Goal: Manage account settings

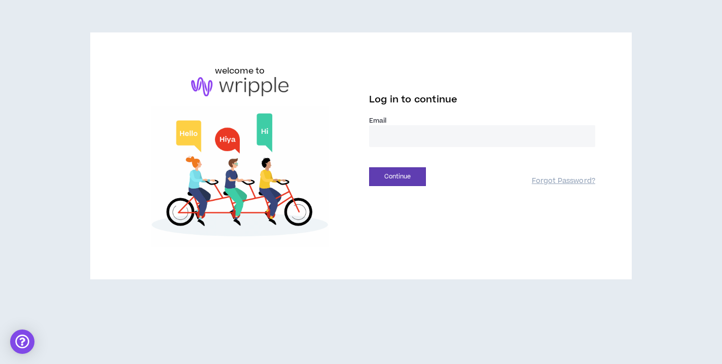
click at [453, 139] on input "email" at bounding box center [482, 136] width 226 height 22
type input "**********"
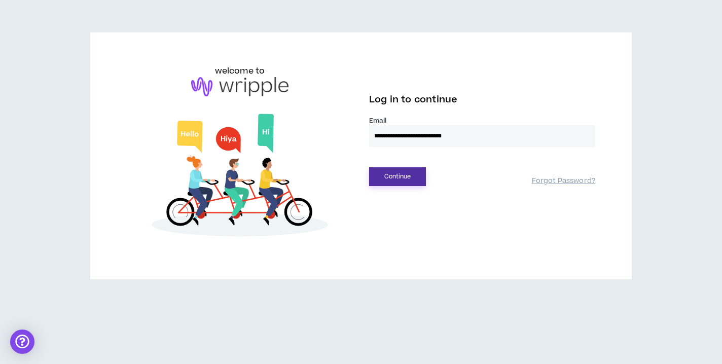
click at [401, 182] on button "Continue" at bounding box center [397, 176] width 57 height 19
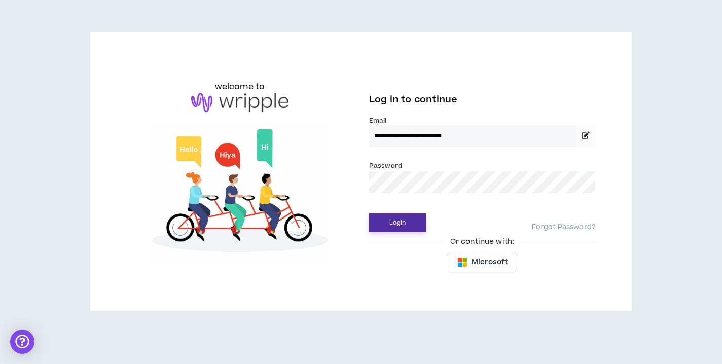
click at [411, 215] on button "Login" at bounding box center [397, 222] width 57 height 19
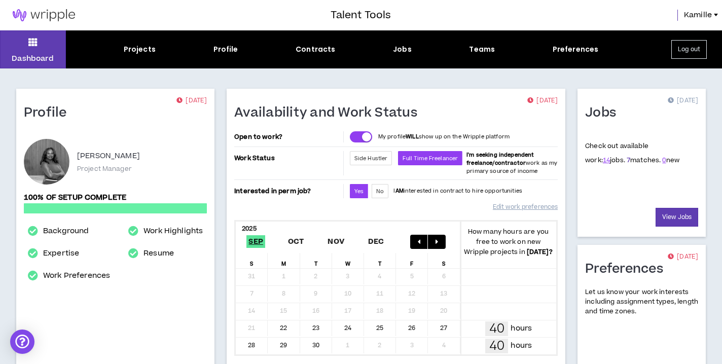
click at [626, 159] on link "7" at bounding box center [628, 160] width 4 height 9
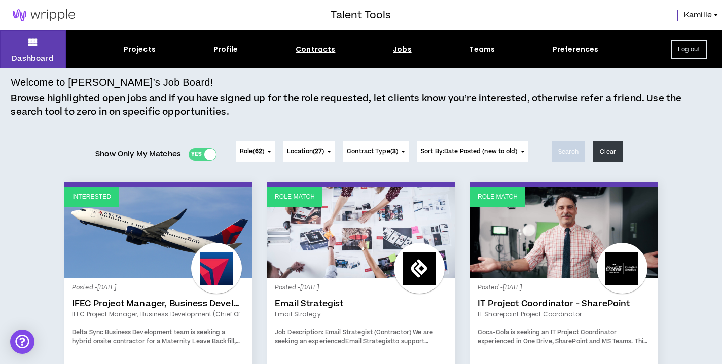
click at [324, 51] on div "Contracts" at bounding box center [315, 49] width 40 height 11
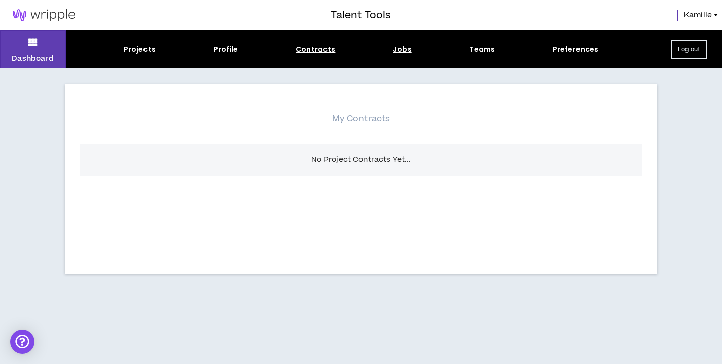
click at [398, 54] on div "Jobs" at bounding box center [402, 49] width 19 height 11
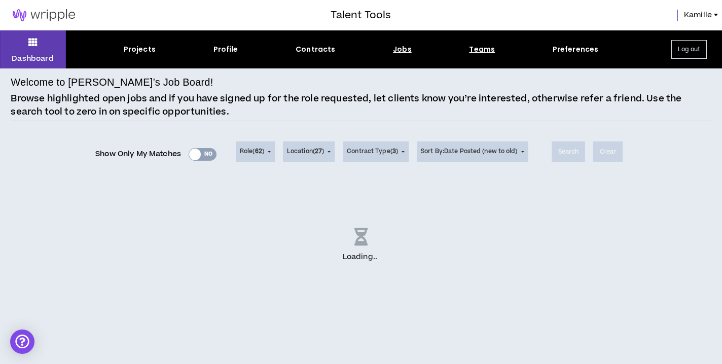
click at [473, 53] on div "Teams" at bounding box center [482, 49] width 26 height 11
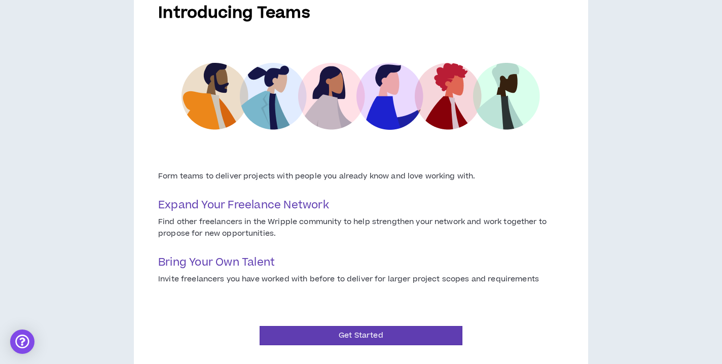
scroll to position [110, 0]
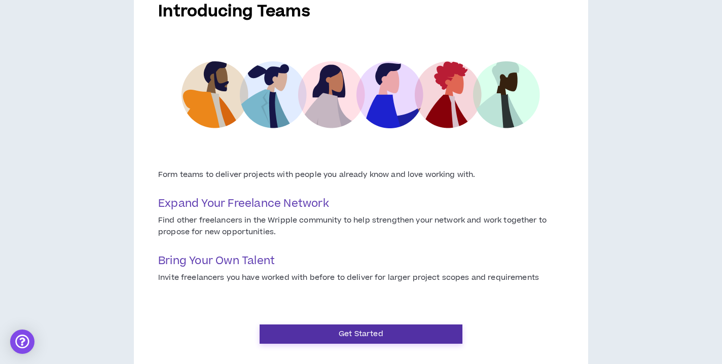
click at [407, 327] on button "Get Started" at bounding box center [360, 333] width 203 height 19
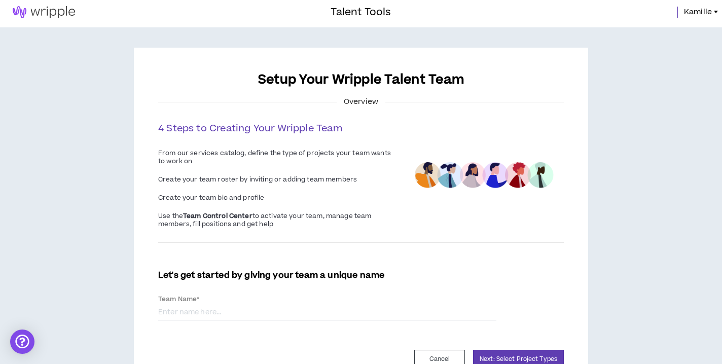
scroll to position [5, 0]
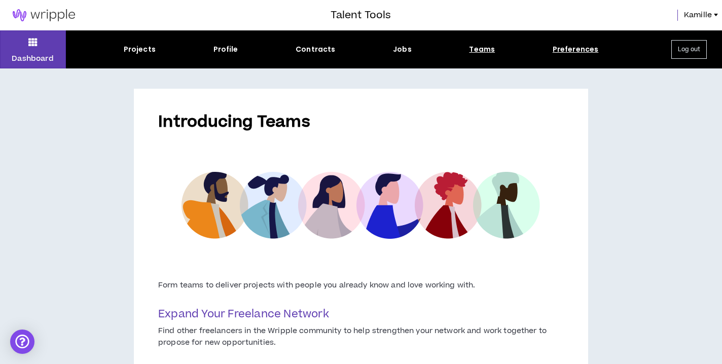
click at [563, 47] on div "Preferences" at bounding box center [575, 49] width 46 height 11
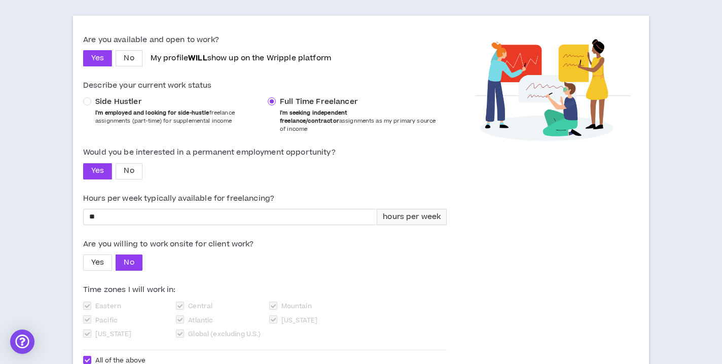
scroll to position [103, 0]
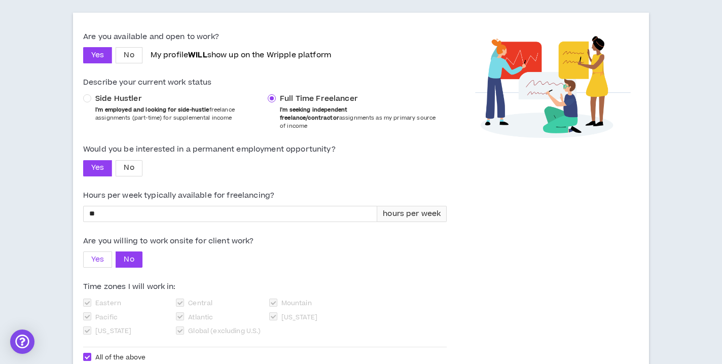
click at [96, 254] on span "Yes" at bounding box center [97, 259] width 13 height 11
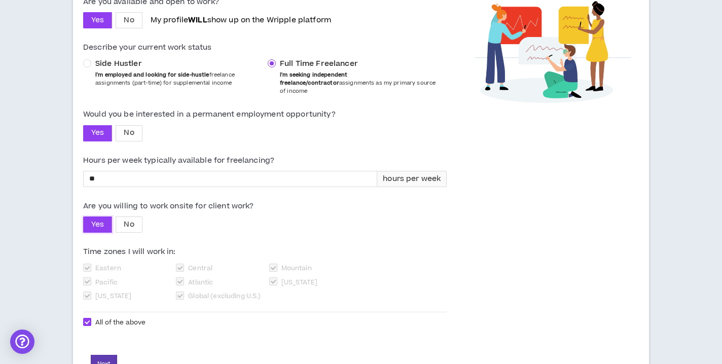
scroll to position [170, 0]
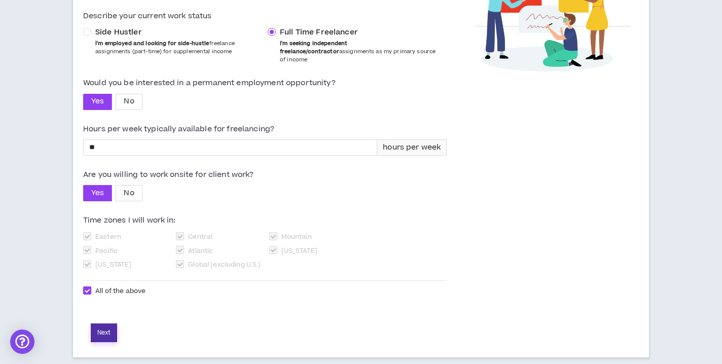
click at [110, 324] on button "Next" at bounding box center [104, 332] width 26 height 19
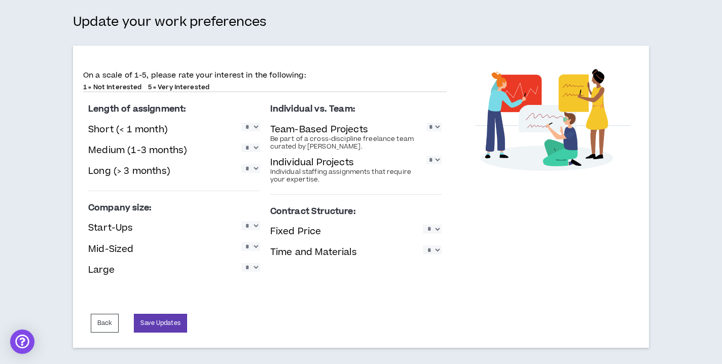
click at [258, 125] on select "* * * * *" at bounding box center [250, 127] width 19 height 9
select select "*"
click at [241, 123] on select "* * * * *" at bounding box center [250, 127] width 19 height 9
click at [251, 146] on select "* * * * *" at bounding box center [250, 147] width 19 height 9
select select "*"
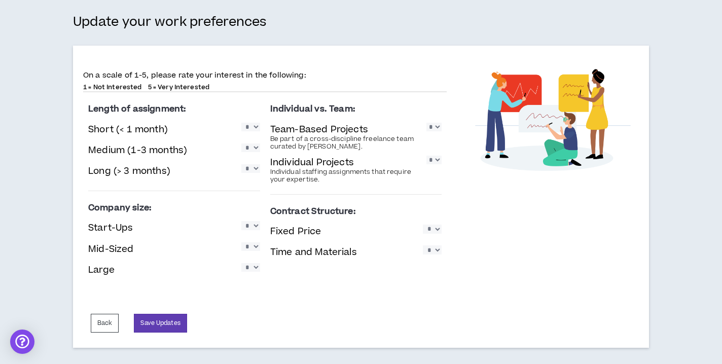
click at [241, 143] on select "* * * * *" at bounding box center [250, 147] width 19 height 9
click at [255, 129] on select "* * * * *" at bounding box center [250, 127] width 19 height 9
select select "*"
click at [241, 123] on select "* * * * *" at bounding box center [250, 127] width 19 height 9
click at [254, 145] on select "* * * * *" at bounding box center [250, 147] width 19 height 9
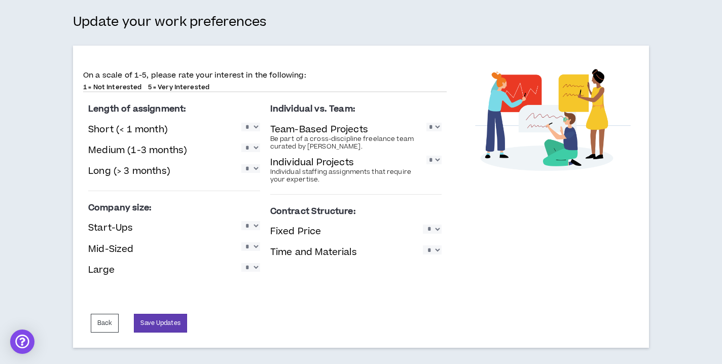
select select "*"
click at [241, 143] on select "* * * * *" at bounding box center [250, 147] width 19 height 9
click at [251, 169] on select "* * * * *" at bounding box center [250, 168] width 19 height 9
select select "*"
click at [241, 164] on select "* * * * *" at bounding box center [250, 168] width 19 height 9
